Goal: Information Seeking & Learning: Learn about a topic

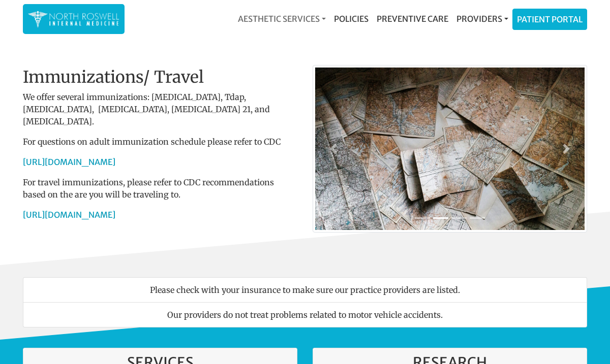
click at [321, 18] on link "Aesthetic Services" at bounding box center [282, 19] width 96 height 20
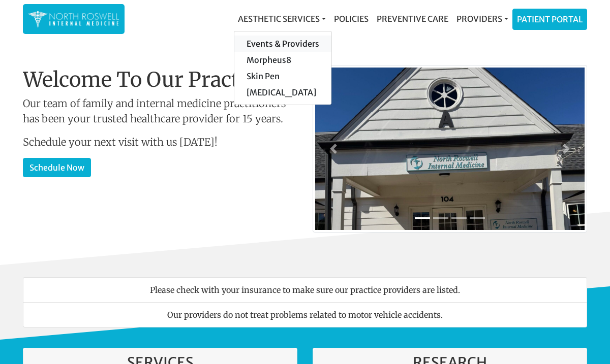
click at [292, 48] on link "Events & Providers" at bounding box center [282, 44] width 97 height 16
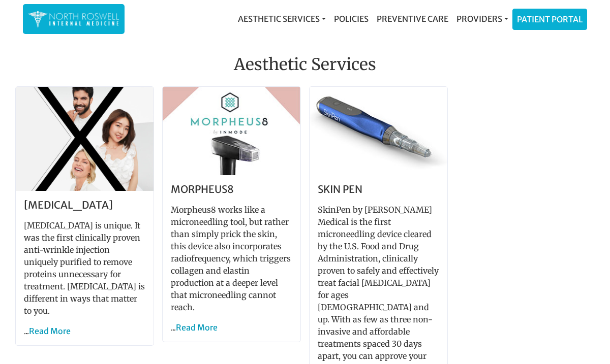
scroll to position [687, 0]
click at [41, 326] on link "Read More" at bounding box center [50, 331] width 42 height 10
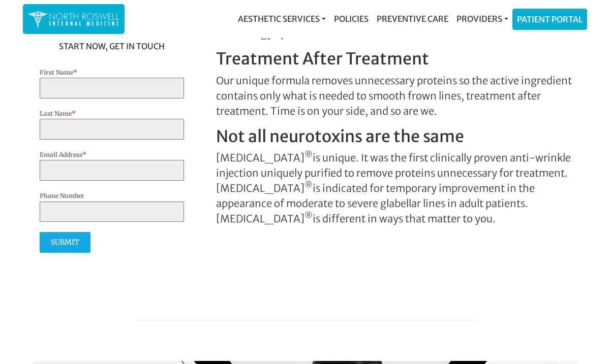
scroll to position [349, 0]
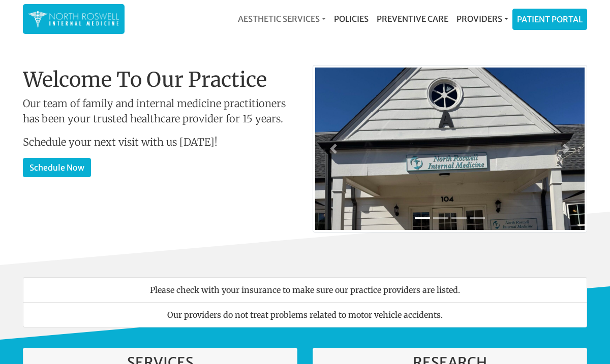
click at [322, 19] on link "Aesthetic Services" at bounding box center [282, 19] width 96 height 20
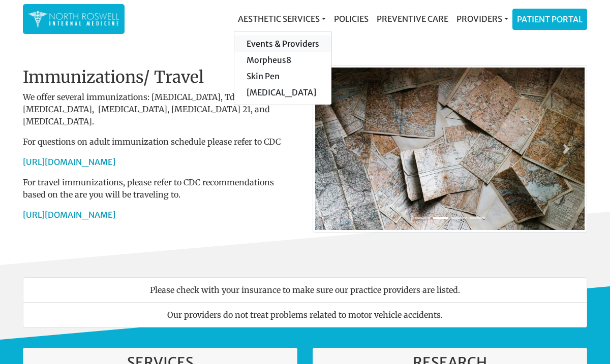
click at [284, 44] on link "Events & Providers" at bounding box center [282, 44] width 97 height 16
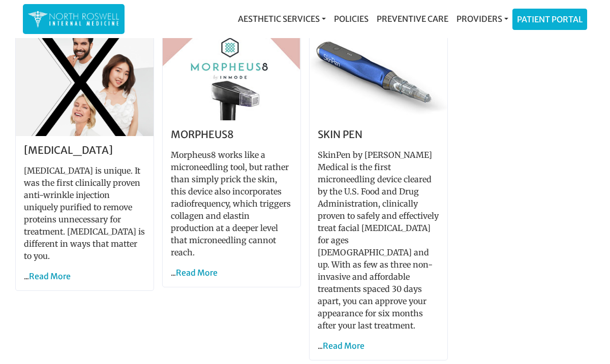
scroll to position [740, 0]
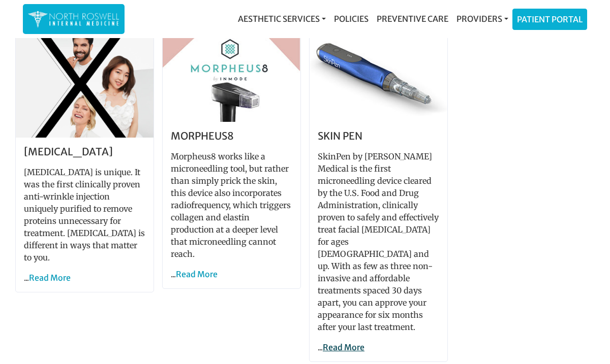
click at [335, 342] on link "Read More" at bounding box center [344, 347] width 42 height 10
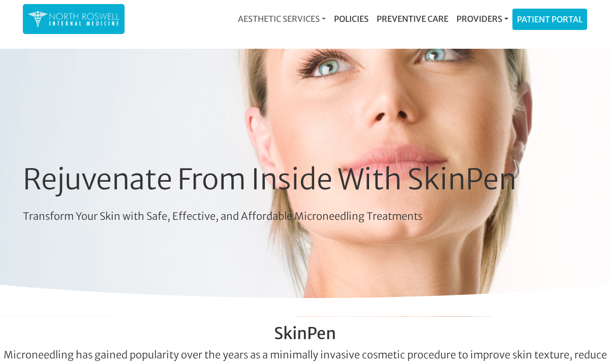
click at [321, 18] on link "Aesthetic Services" at bounding box center [282, 19] width 96 height 20
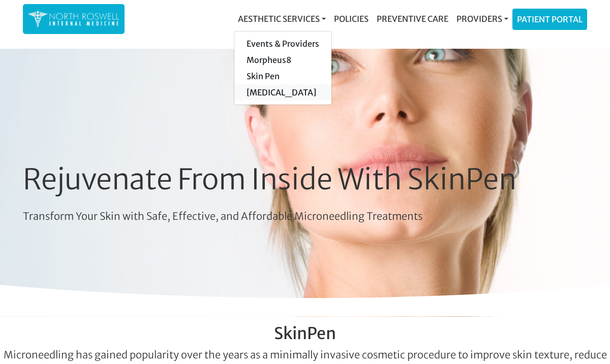
click at [260, 93] on link "[MEDICAL_DATA]" at bounding box center [282, 92] width 97 height 16
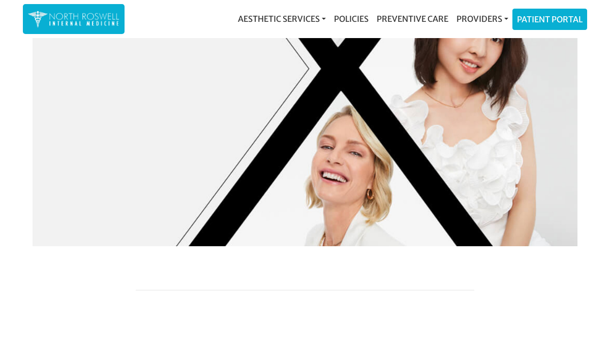
scroll to position [445, 0]
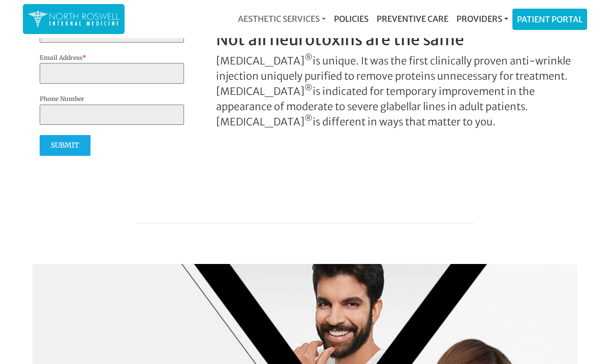
click at [324, 18] on link "Aesthetic Services" at bounding box center [282, 19] width 96 height 20
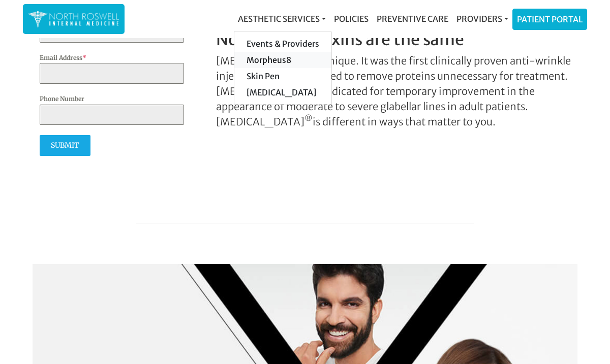
click at [264, 58] on link "Morpheus8" at bounding box center [282, 60] width 97 height 16
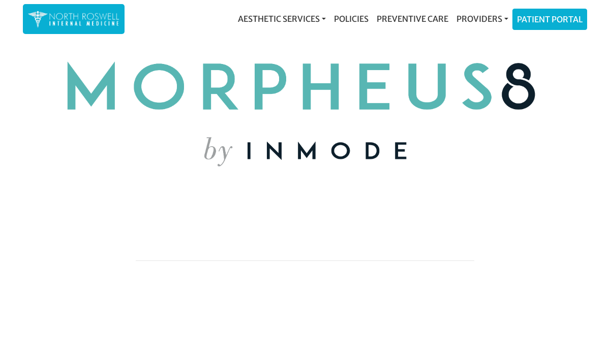
scroll to position [856, 0]
